Goal: Feedback & Contribution: Submit feedback/report problem

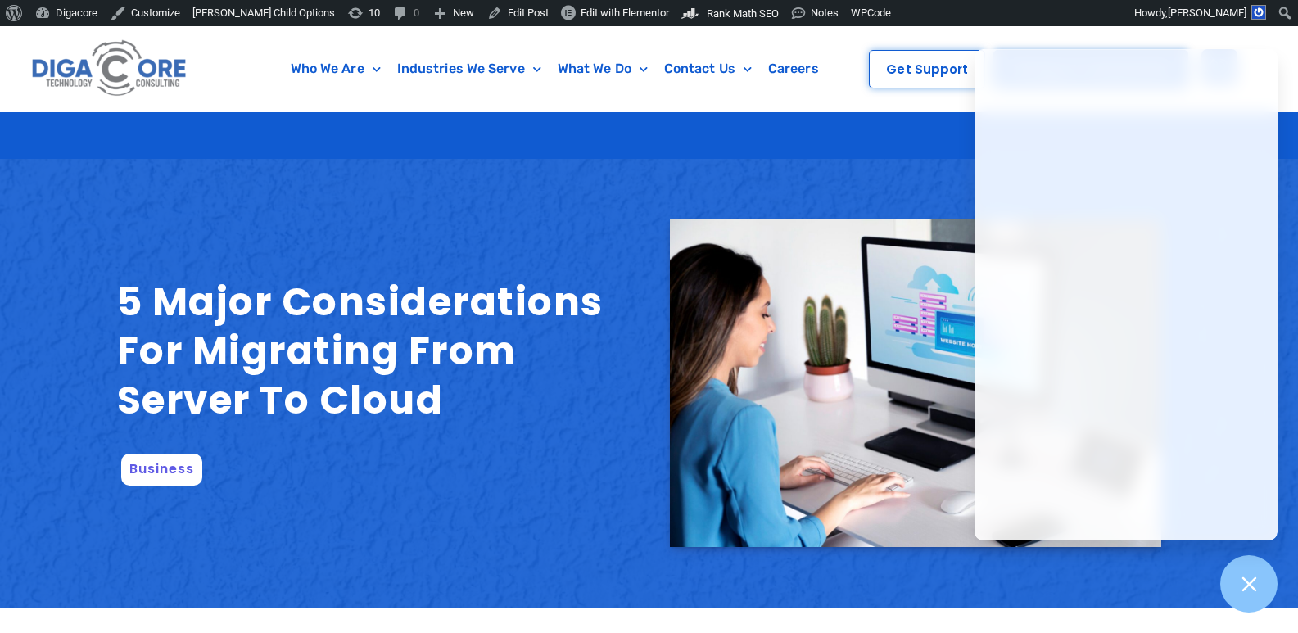
scroll to position [82, 0]
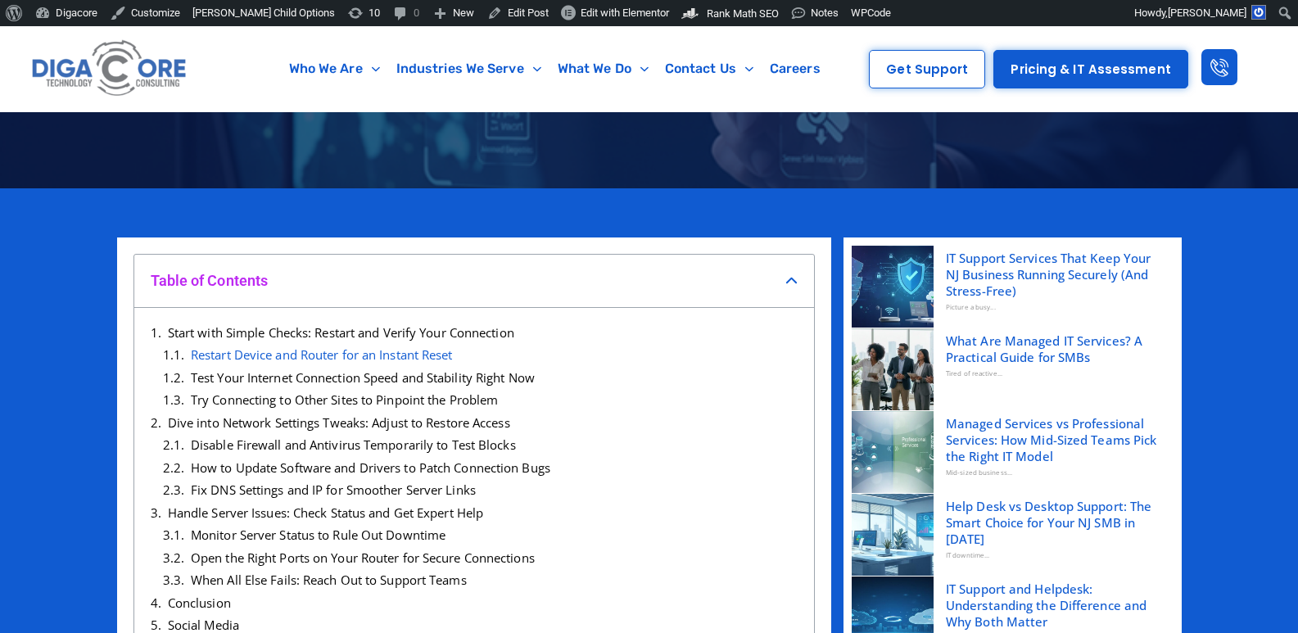
scroll to position [328, 0]
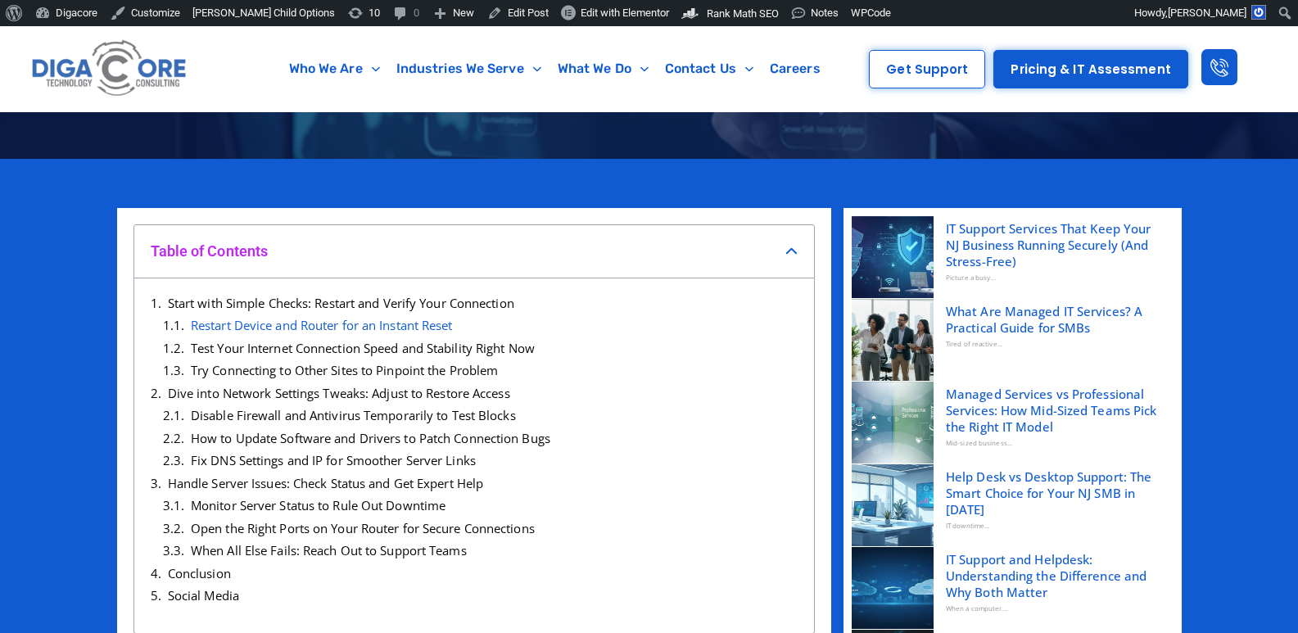
click at [789, 247] on icon "Close table of contents" at bounding box center [792, 252] width 12 height 12
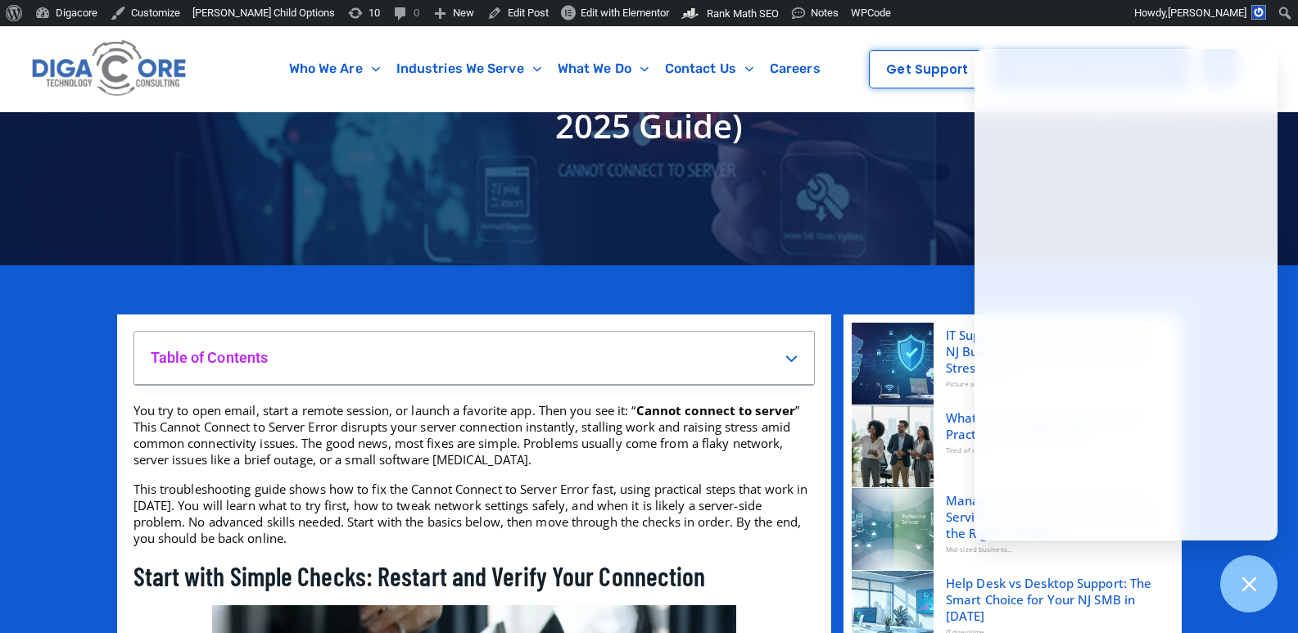
scroll to position [246, 0]
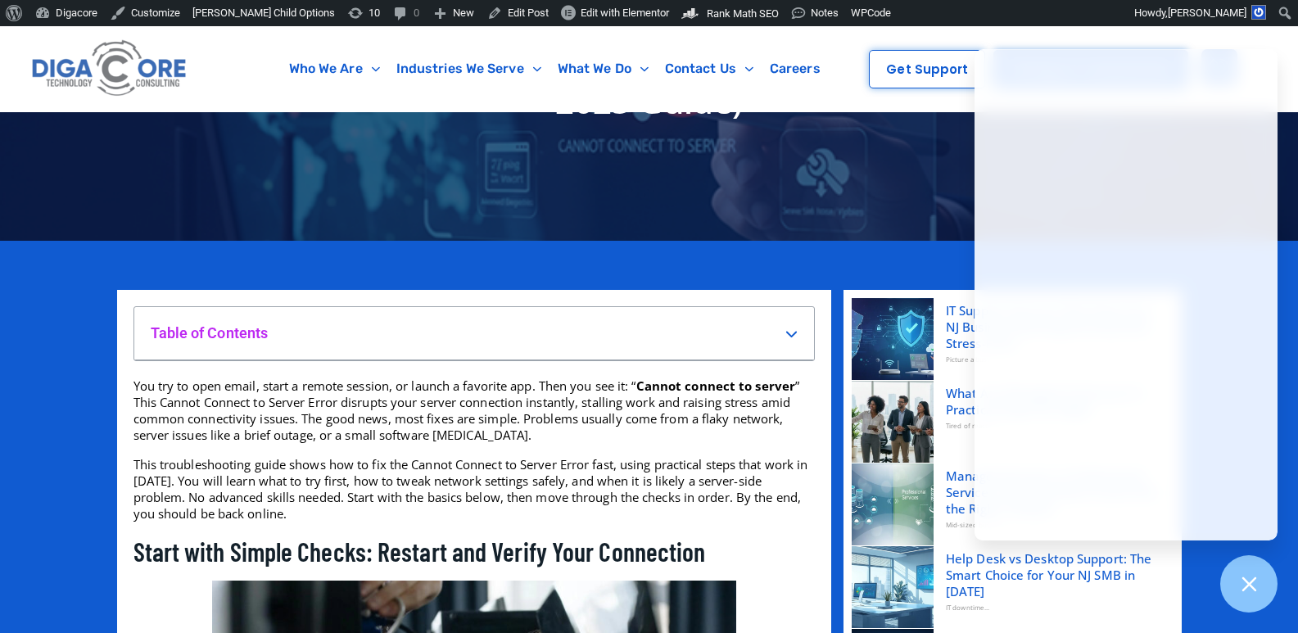
click at [771, 333] on h4 "Table of Contents" at bounding box center [468, 333] width 635 height 19
click at [787, 333] on icon "Open table of contents" at bounding box center [792, 334] width 12 height 12
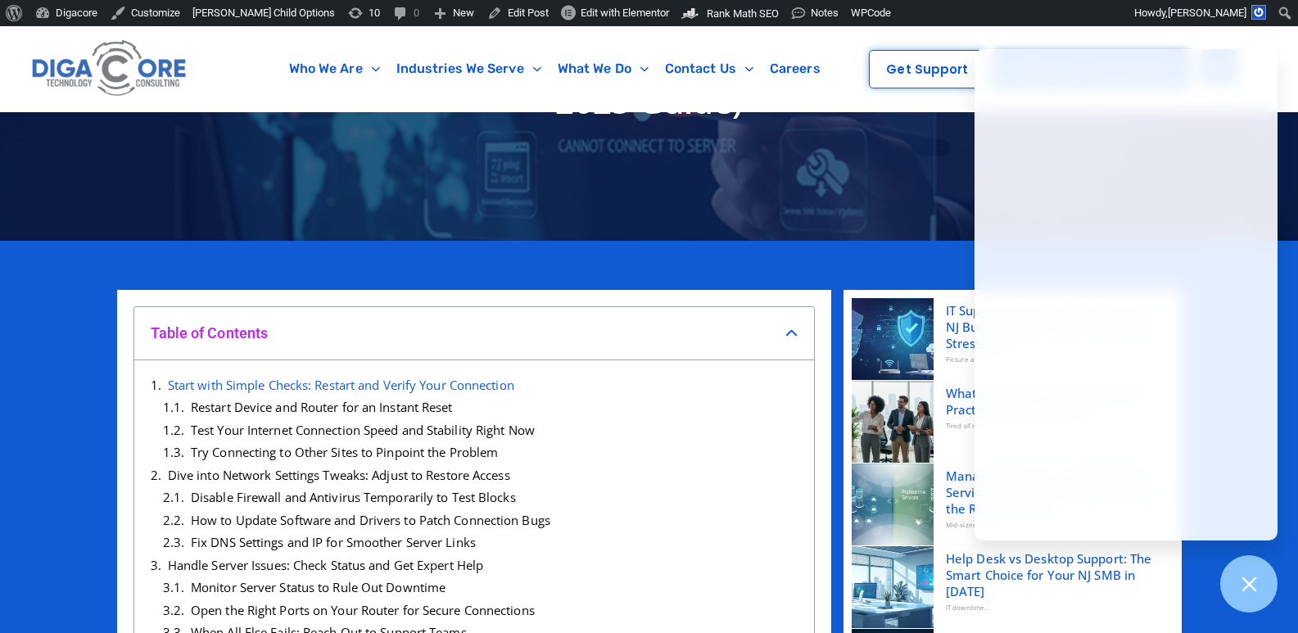
click at [787, 332] on icon "Close table of contents" at bounding box center [792, 334] width 12 height 12
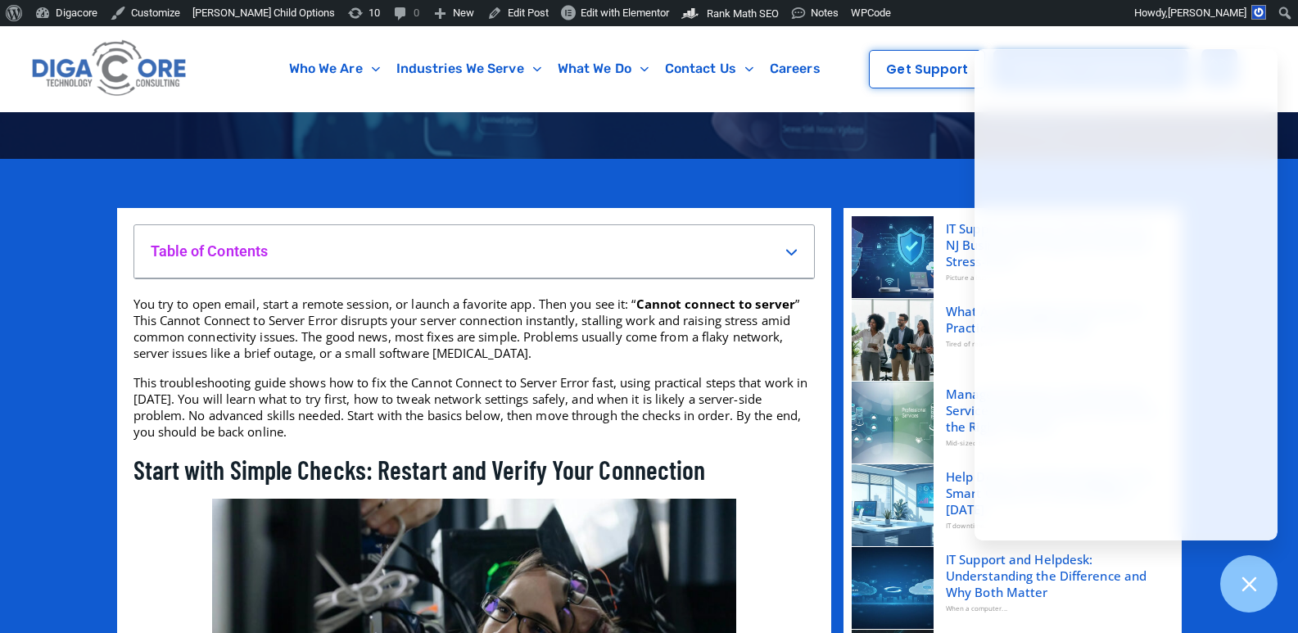
scroll to position [0, 0]
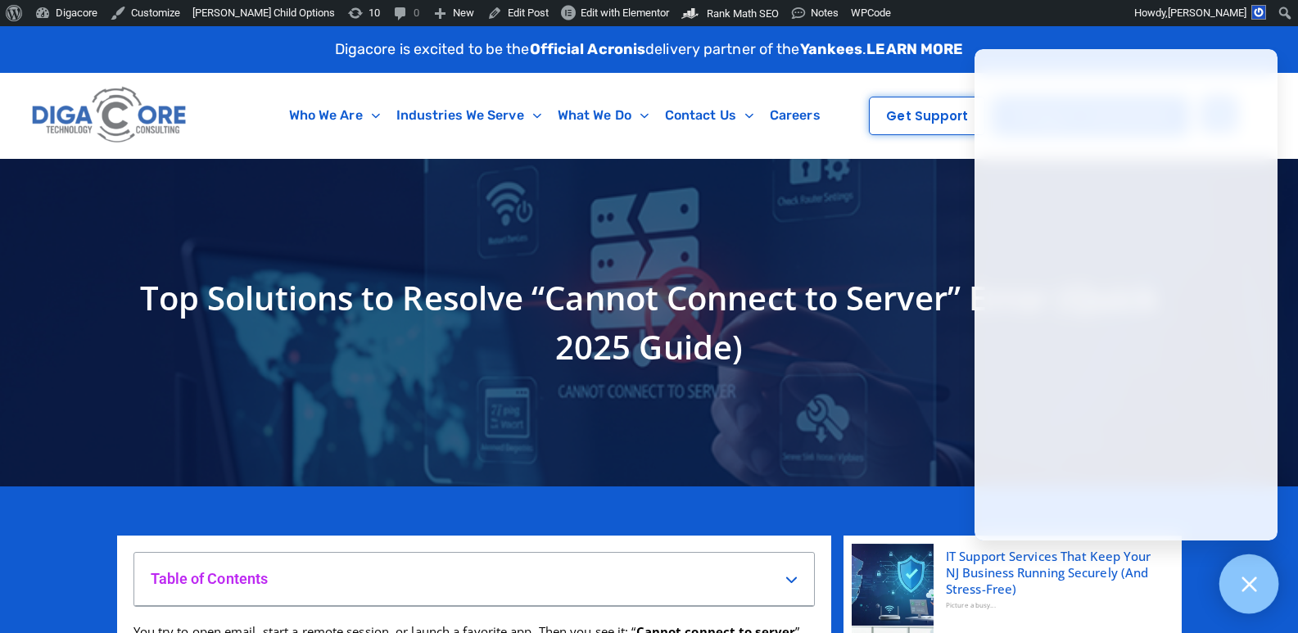
click at [1256, 600] on div at bounding box center [1250, 585] width 60 height 60
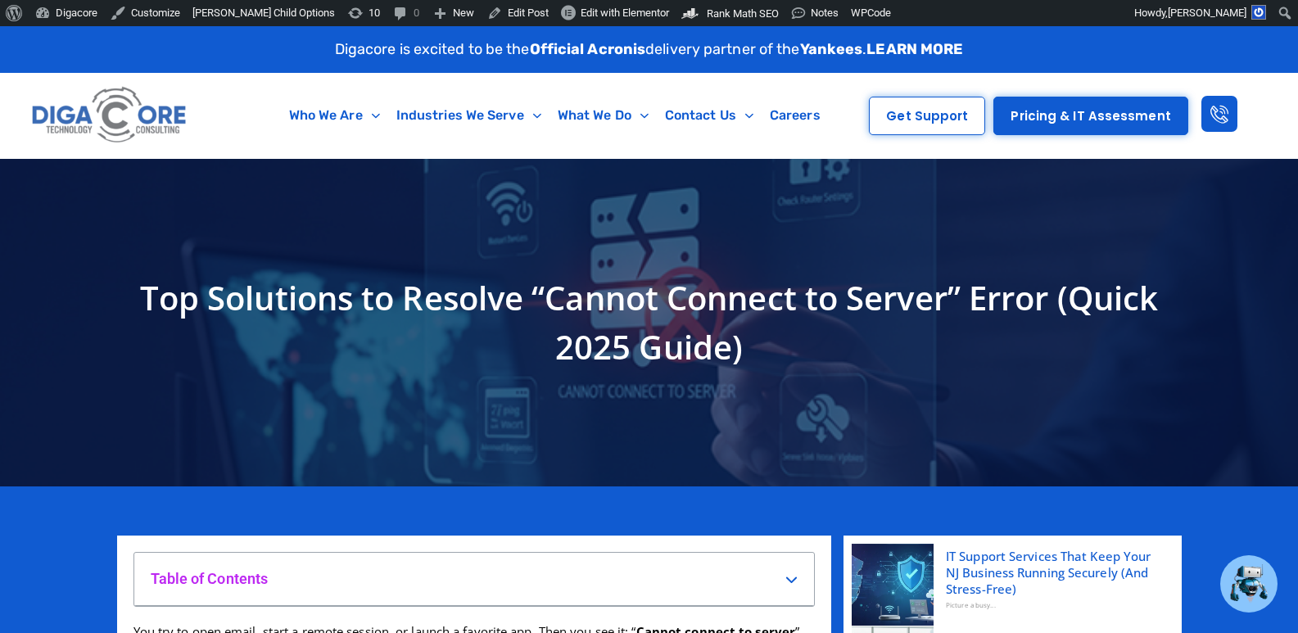
click at [462, 314] on h1 "Top Solutions to Resolve “Cannot Connect to Server” Error (Quick 2025 Guide)" at bounding box center [649, 323] width 1048 height 98
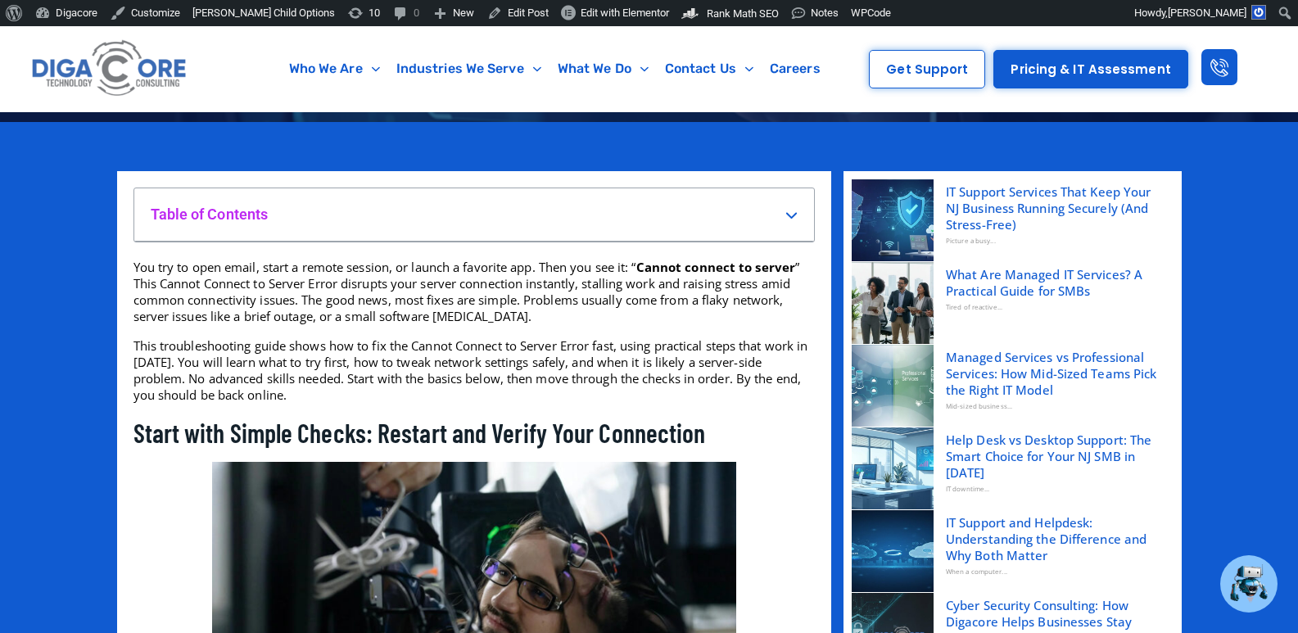
scroll to position [414, 0]
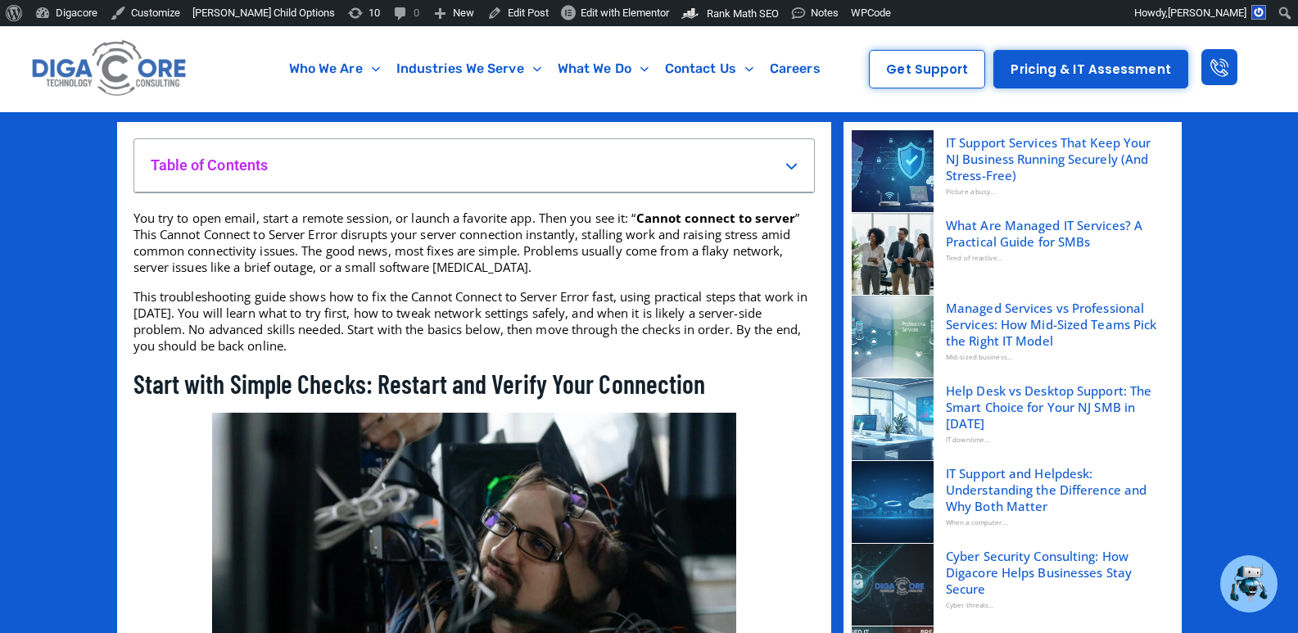
click at [797, 152] on div "Table of Contents" at bounding box center [474, 165] width 680 height 52
click at [791, 165] on icon "Open table of contents" at bounding box center [792, 166] width 12 height 12
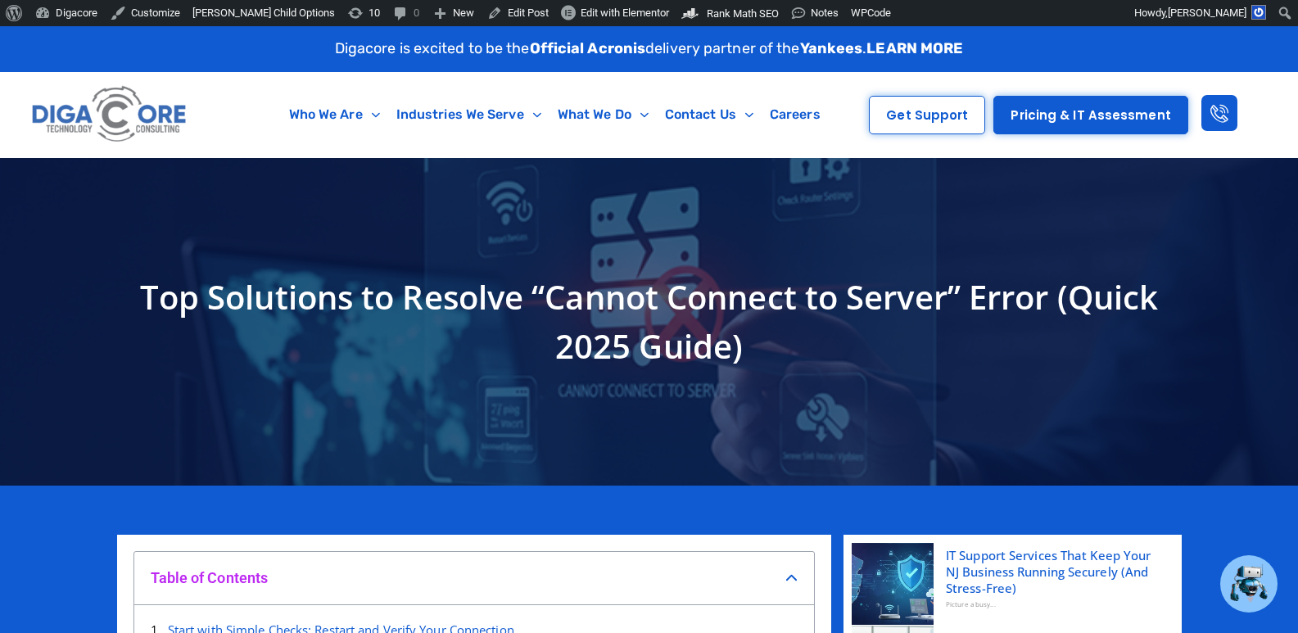
scroll to position [0, 0]
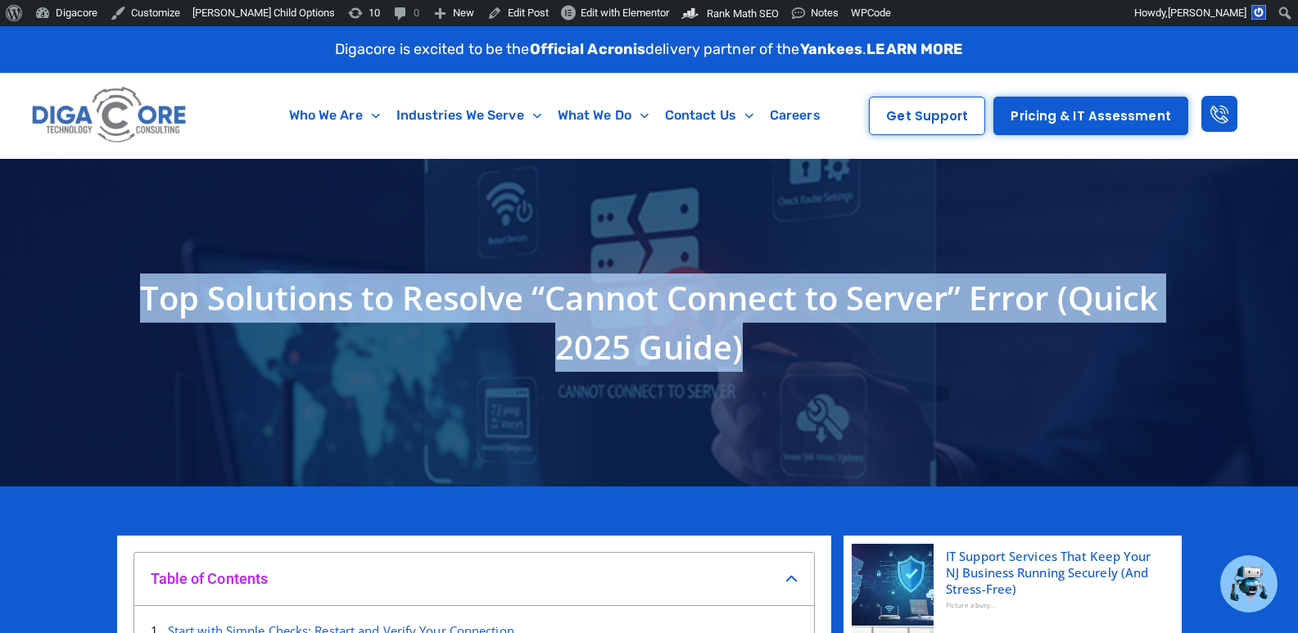
drag, startPoint x: 81, startPoint y: 296, endPoint x: 762, endPoint y: 362, distance: 683.9
click at [762, 362] on section "Top Solutions to Resolve “Cannot Connect to Server” Error (Quick 2025 Guide)" at bounding box center [649, 323] width 1298 height 328
copy section "Top Solutions to Resolve “Cannot Connect to Server” Error (Quick 2025 Guide)"
click at [493, 298] on h1 "Top Solutions to Resolve “Cannot Connect to Server” Error (Quick 2025 Guide)" at bounding box center [649, 323] width 1048 height 98
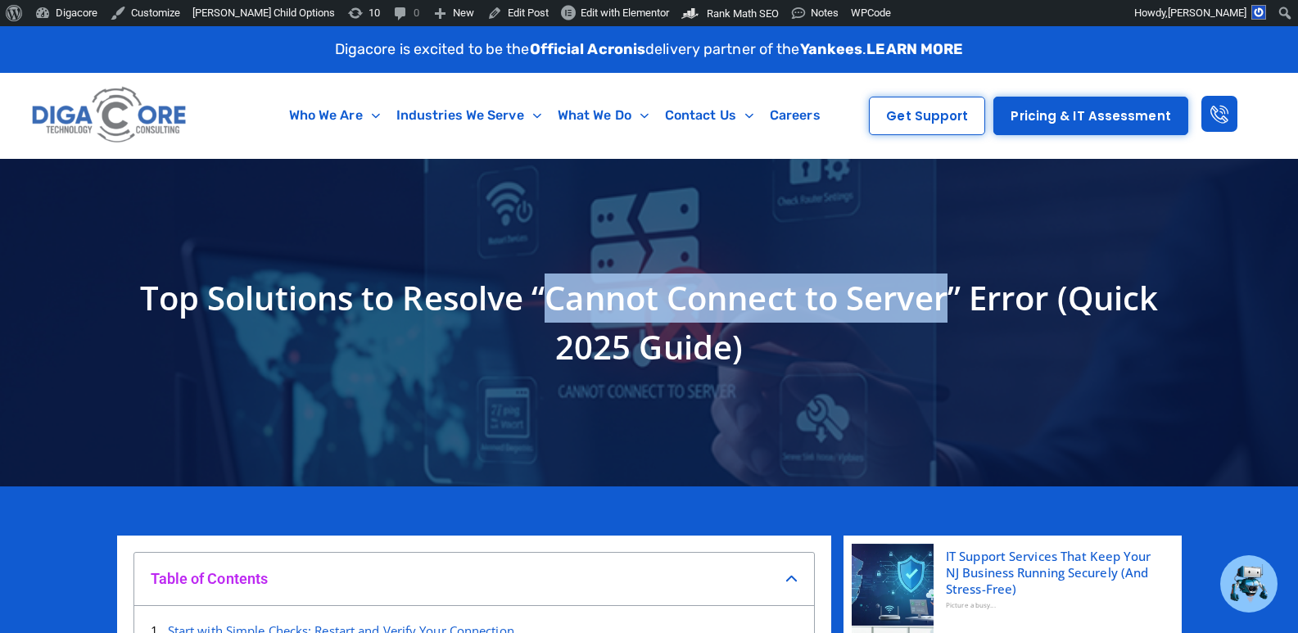
drag, startPoint x: 551, startPoint y: 297, endPoint x: 953, endPoint y: 301, distance: 402.2
click at [953, 301] on h1 "Top Solutions to Resolve “Cannot Connect to Server” Error (Quick 2025 Guide)" at bounding box center [649, 323] width 1048 height 98
copy h1 "Cannot Connect to Server"
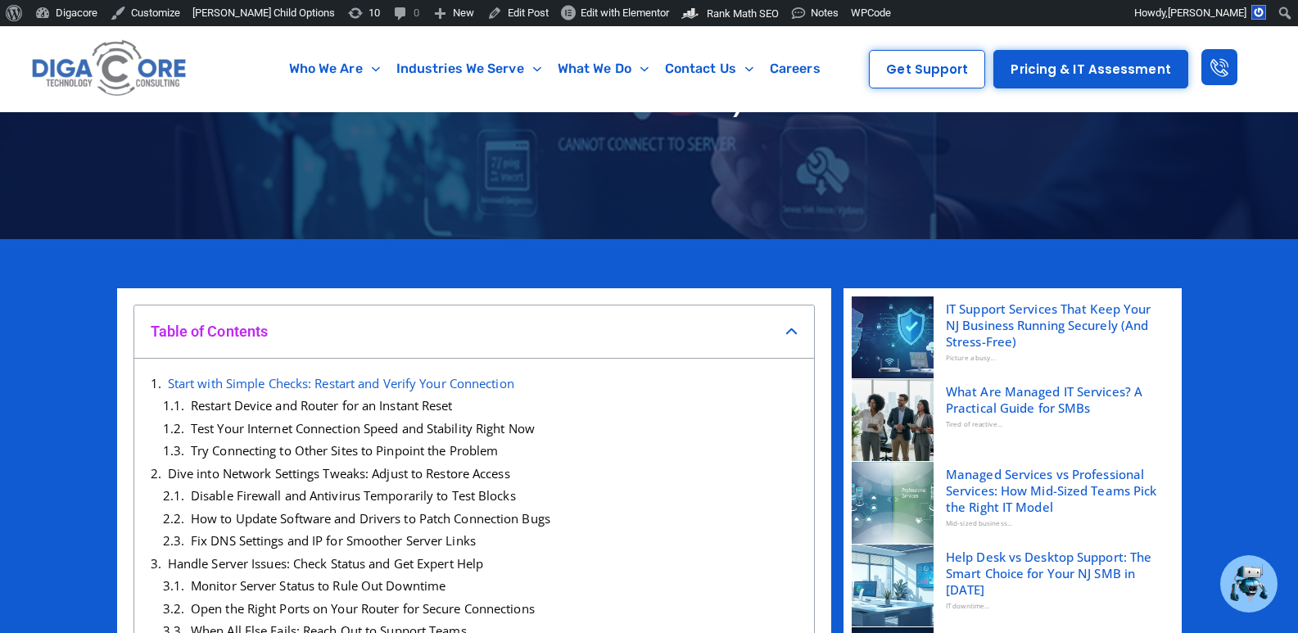
scroll to position [246, 0]
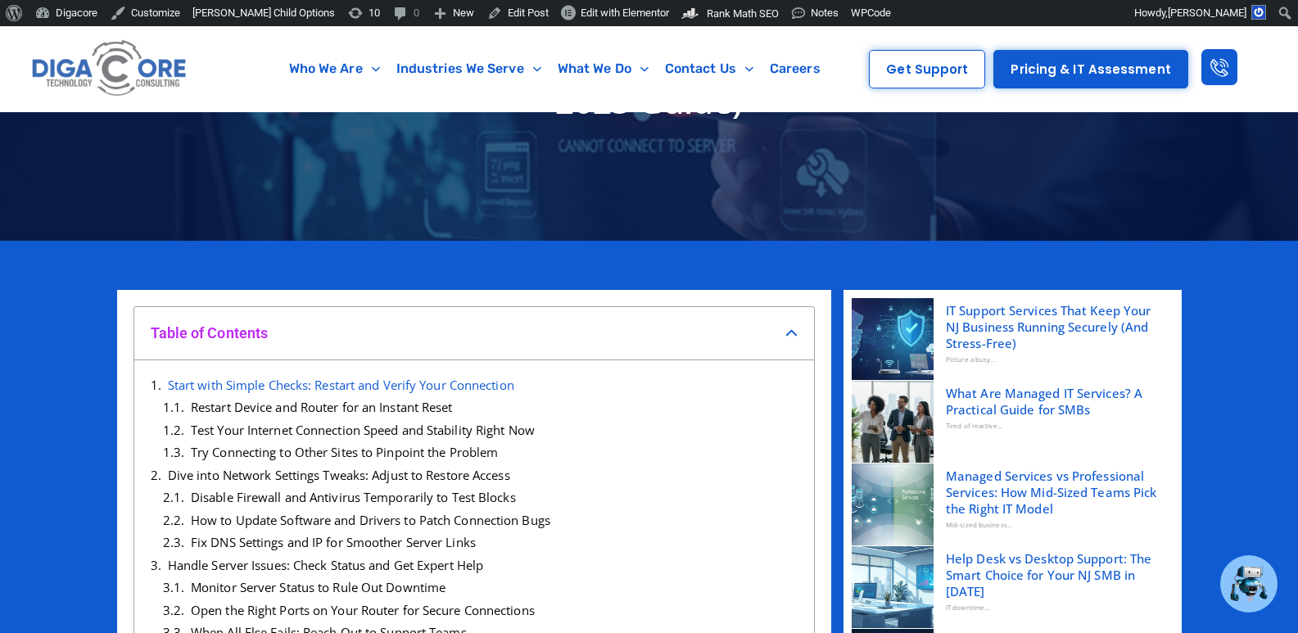
click at [787, 337] on icon "Close table of contents" at bounding box center [792, 334] width 12 height 12
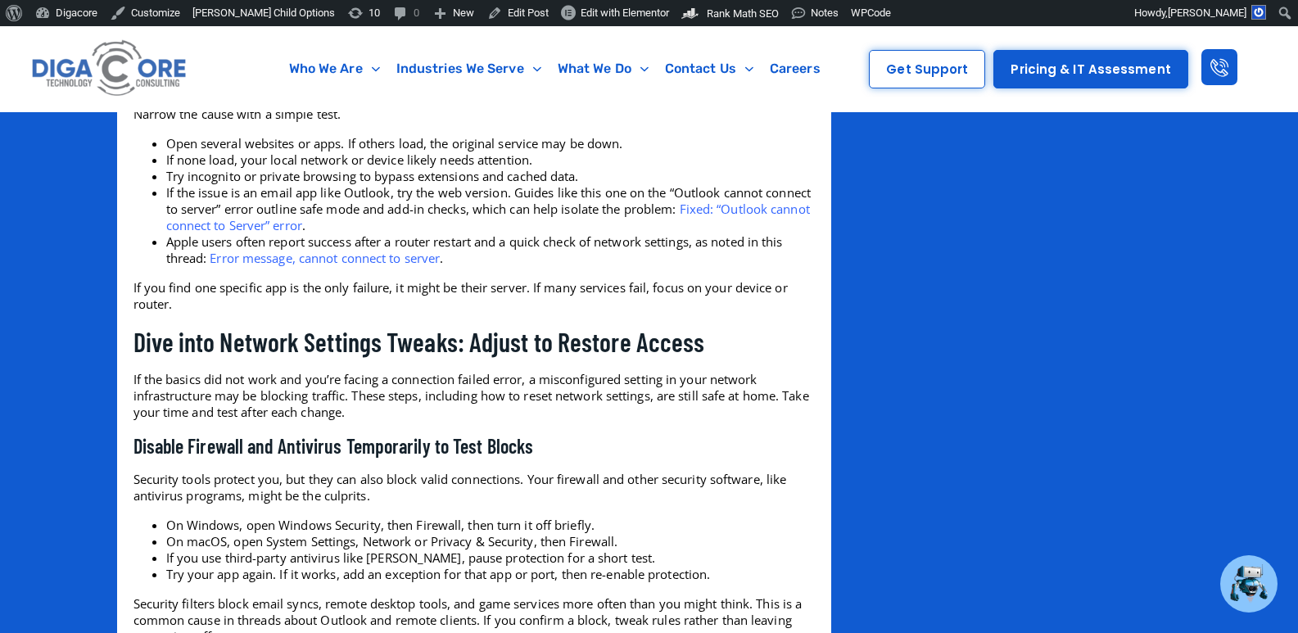
scroll to position [1556, 0]
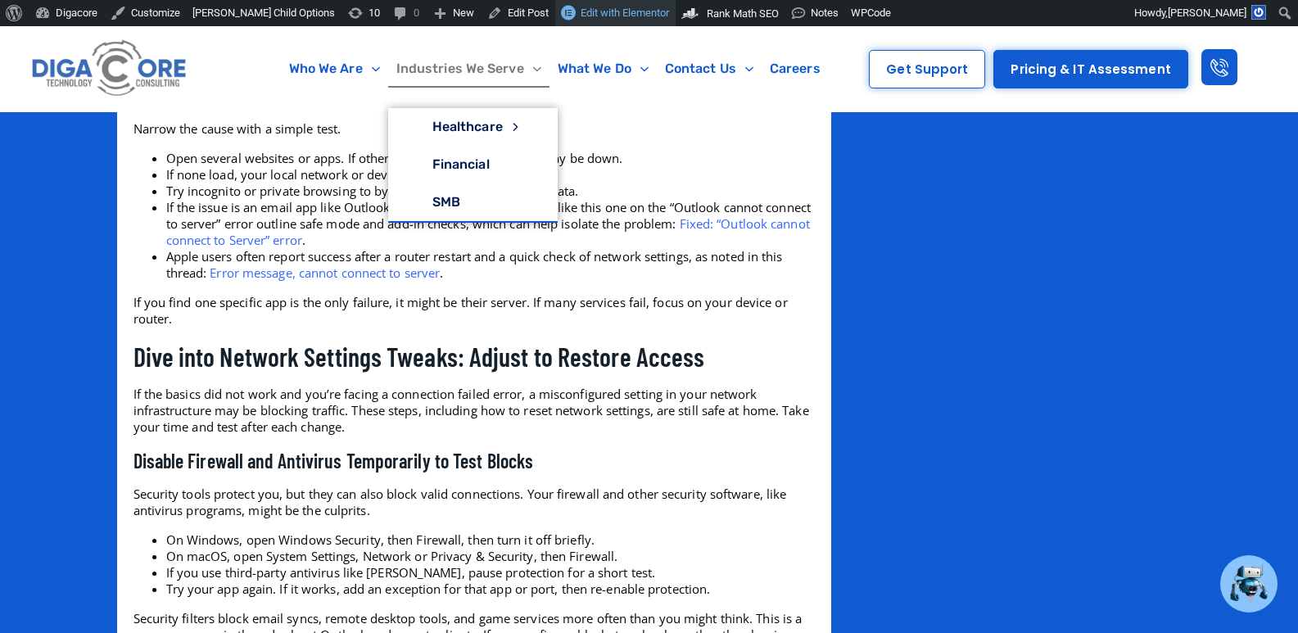
click at [581, 11] on span "Edit with Elementor" at bounding box center [625, 13] width 88 height 12
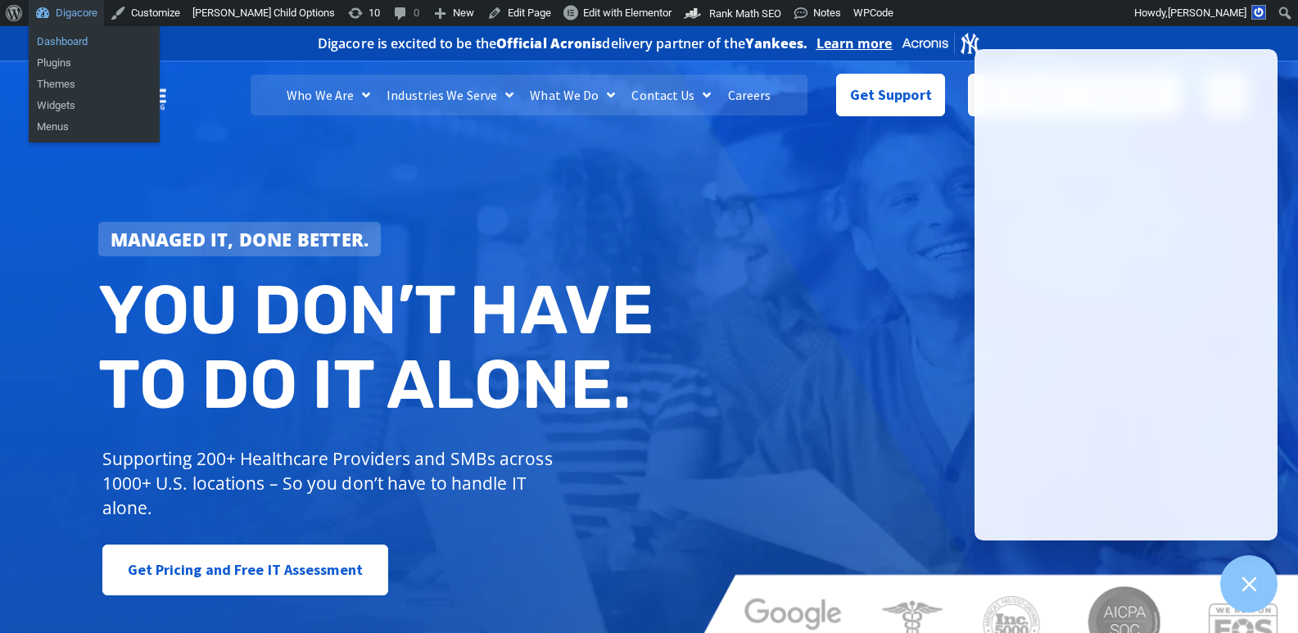
click at [66, 44] on link "Dashboard" at bounding box center [94, 41] width 131 height 21
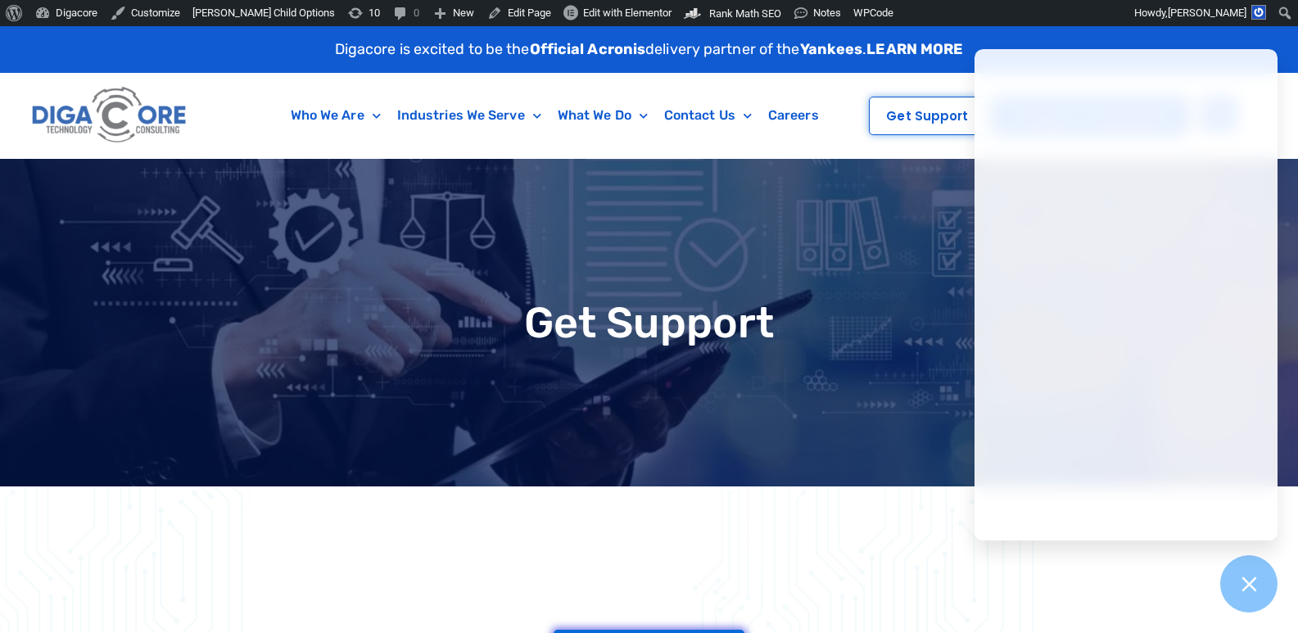
type input "**"
type textarea "**"
type input "***"
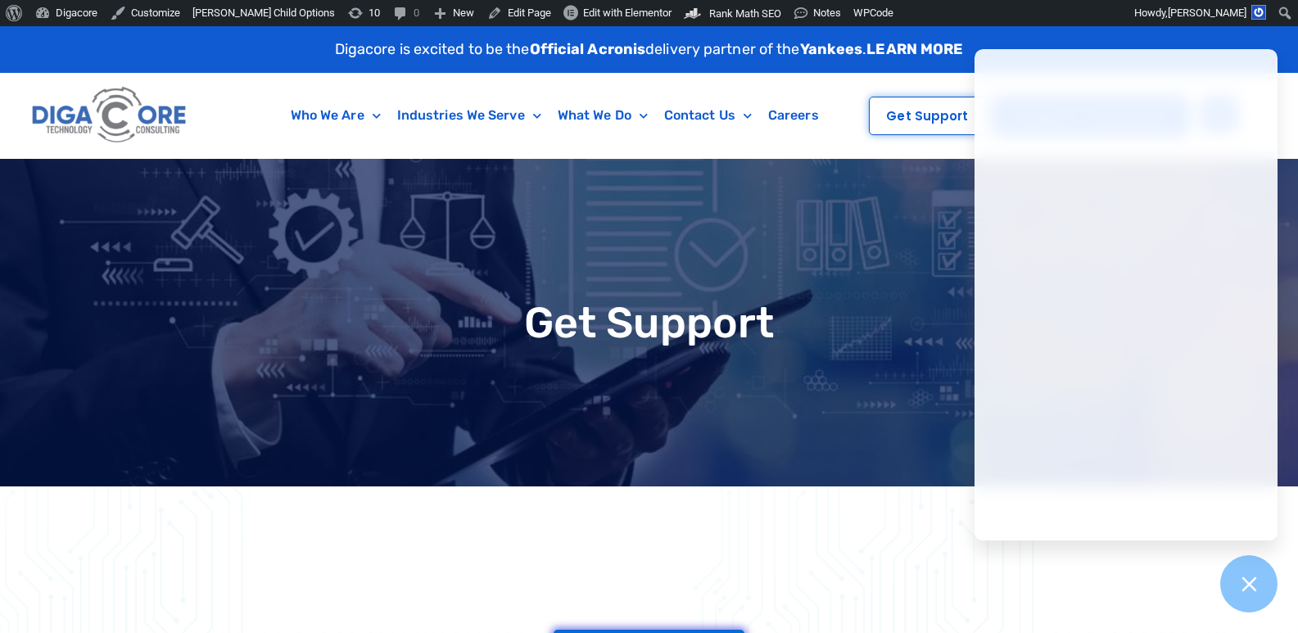
type input "***"
type textarea "***"
